Goal: Check status: Check status

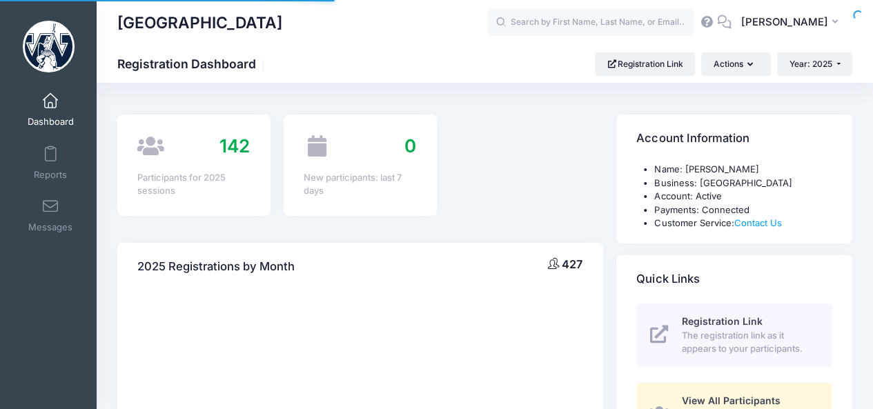
select select
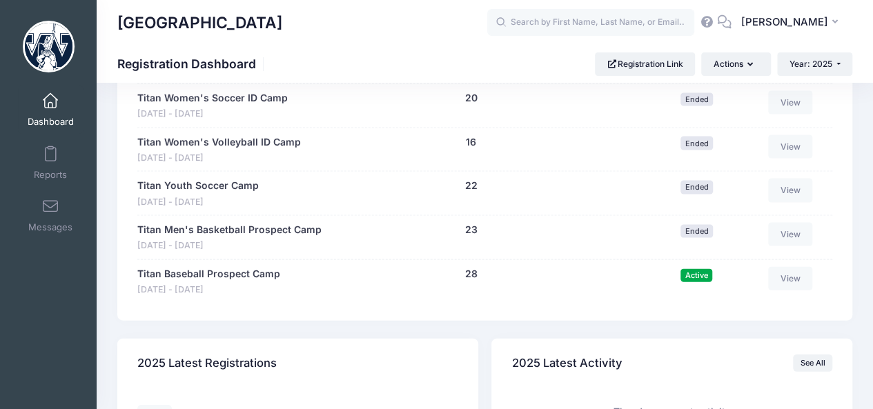
scroll to position [1388, 0]
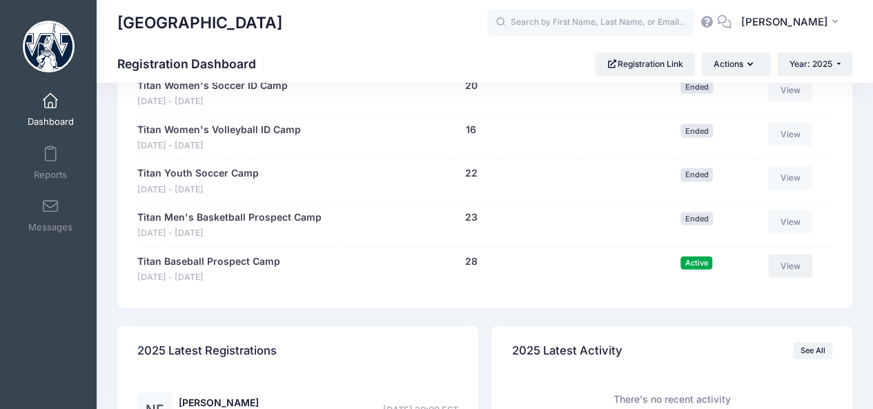
click at [803, 268] on link "View" at bounding box center [790, 266] width 44 height 23
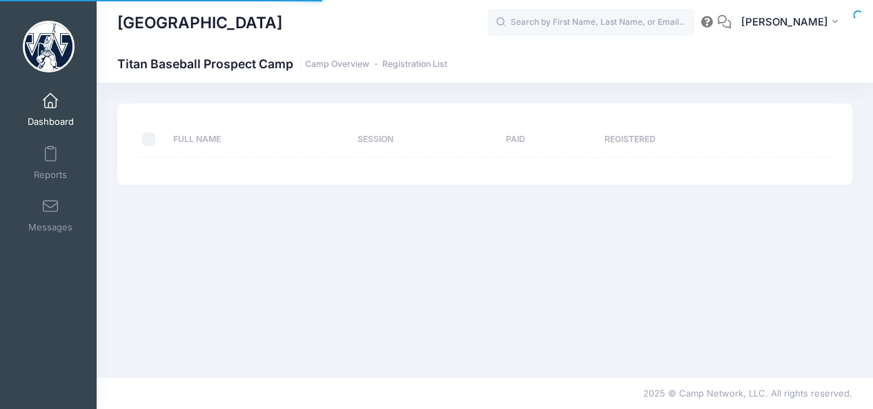
select select "10"
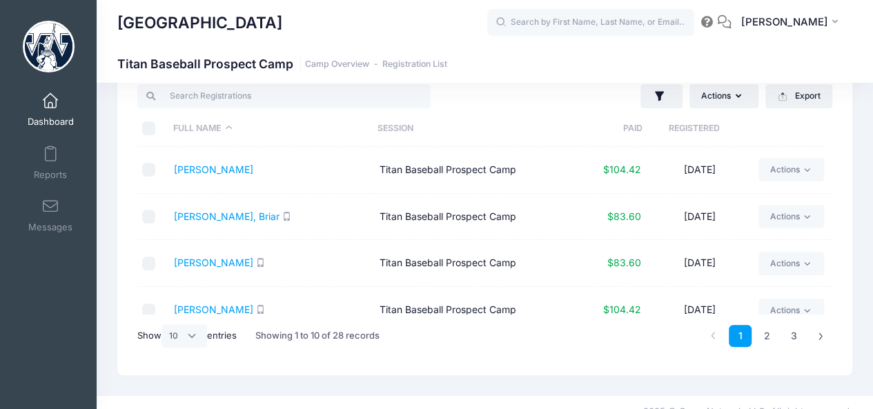
scroll to position [30, 0]
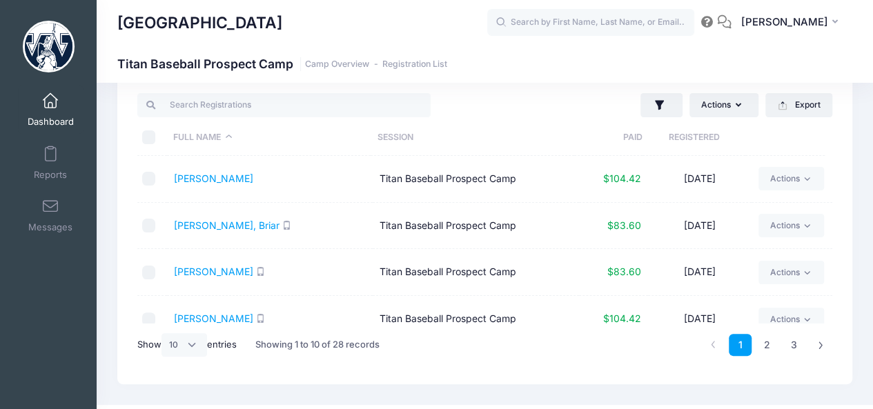
click at [53, 110] on link "Dashboard" at bounding box center [51, 110] width 66 height 48
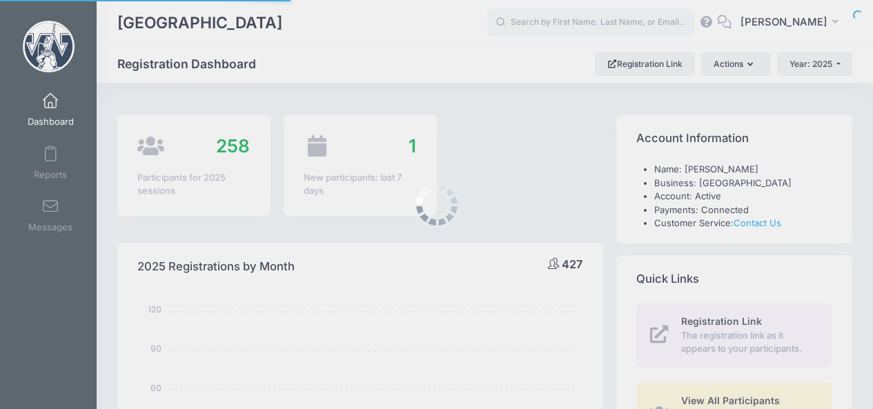
select select
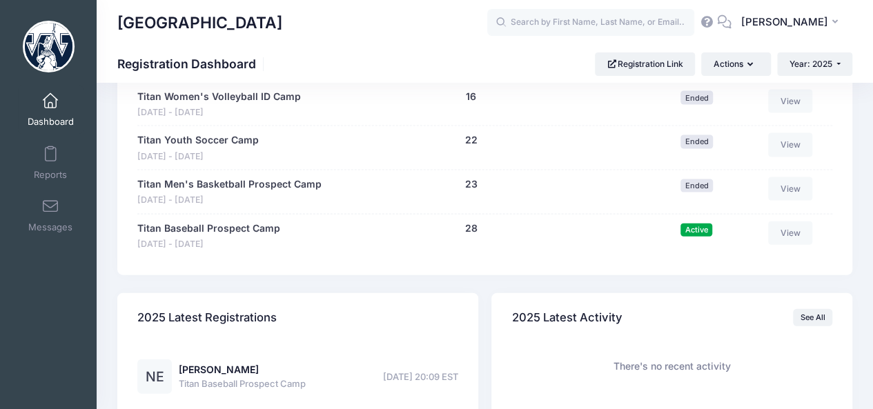
scroll to position [1533, 0]
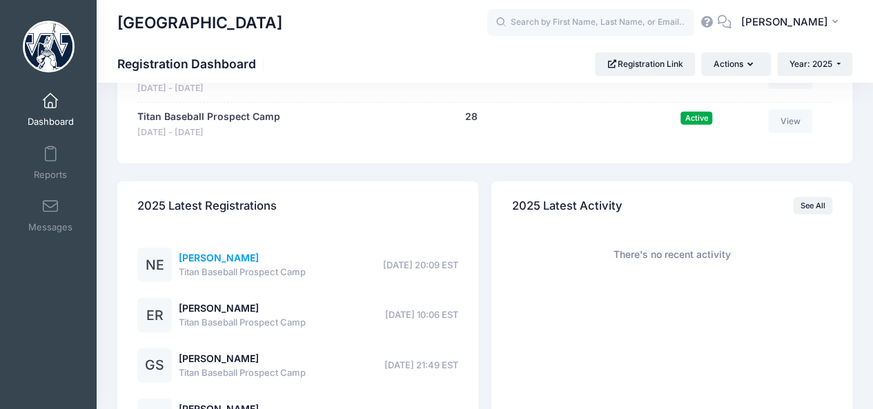
click at [224, 256] on link "[PERSON_NAME]" at bounding box center [219, 258] width 80 height 12
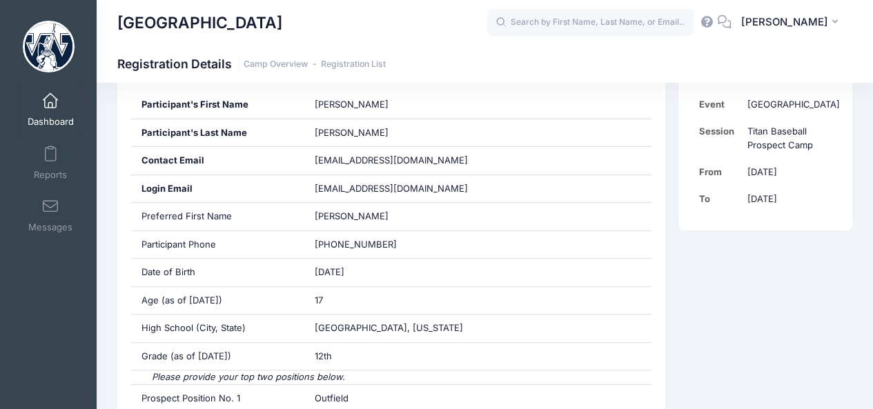
scroll to position [293, 0]
